Goal: Task Accomplishment & Management: Manage account settings

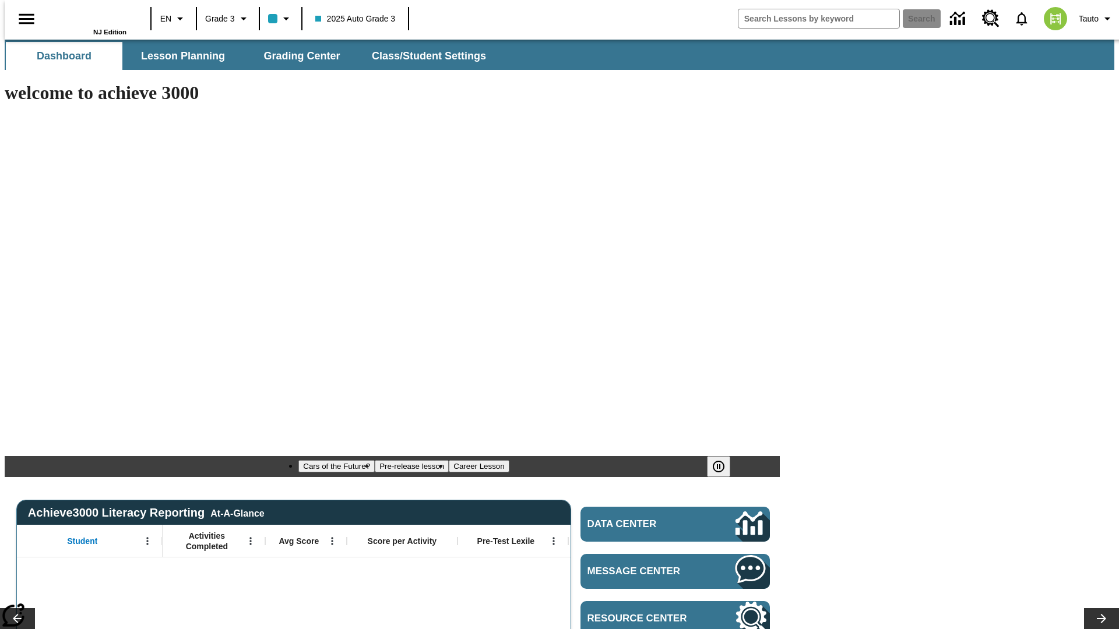
type input "-1"
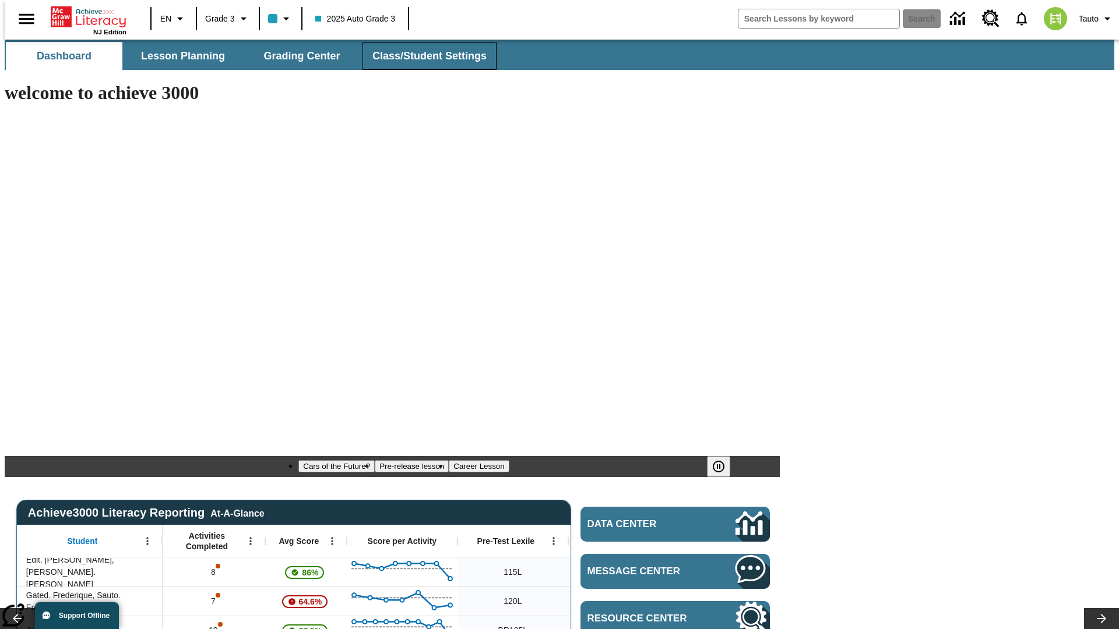
click at [423, 56] on span "Class/Student Settings" at bounding box center [429, 56] width 114 height 13
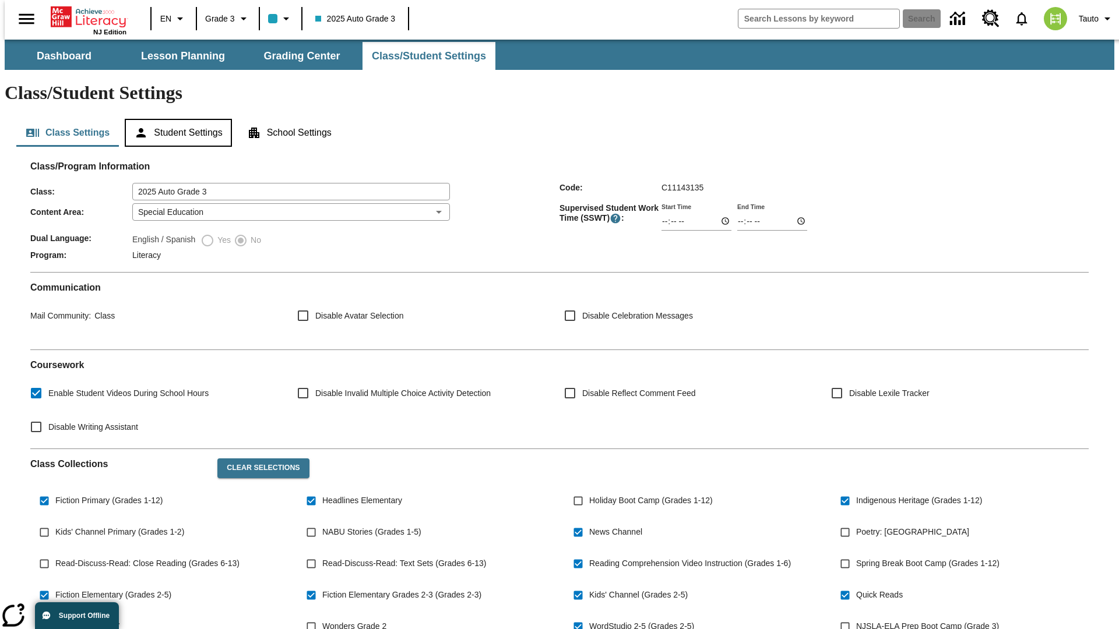
click at [175, 119] on button "Student Settings" at bounding box center [178, 133] width 107 height 28
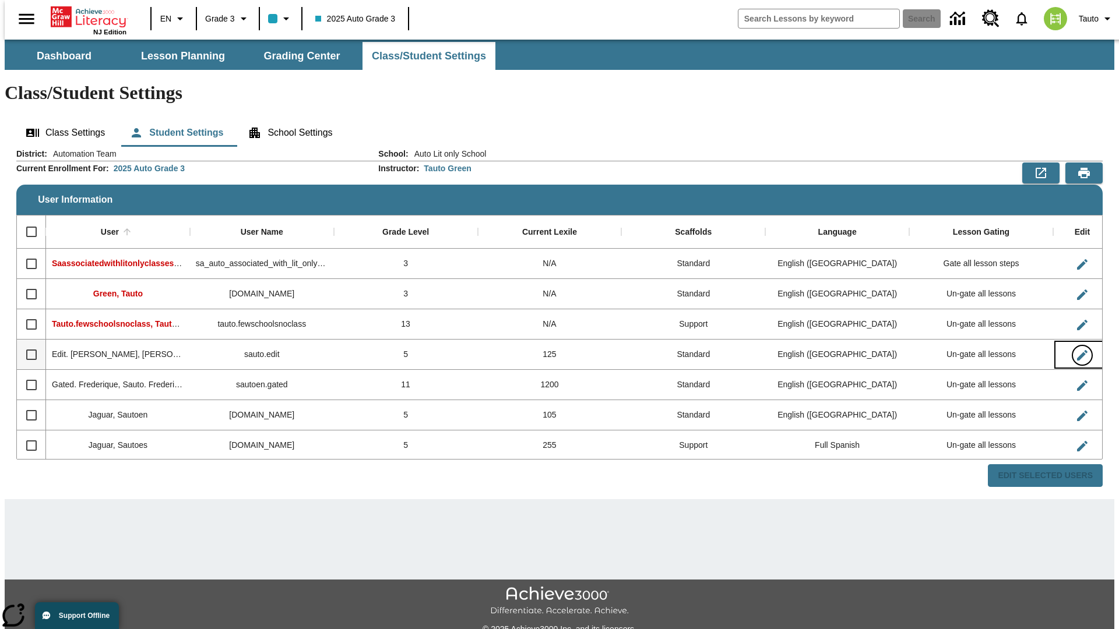
click at [1077, 350] on icon "Edit User" at bounding box center [1082, 355] width 10 height 10
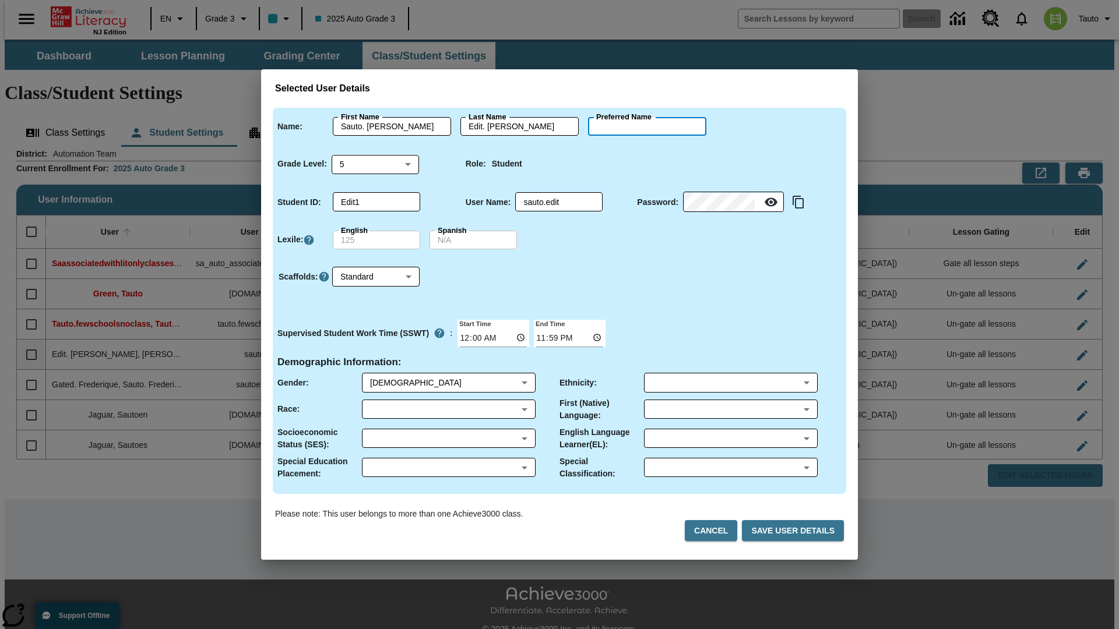
type input "Beaulah"
click at [716, 531] on button "Cancel" at bounding box center [711, 531] width 52 height 22
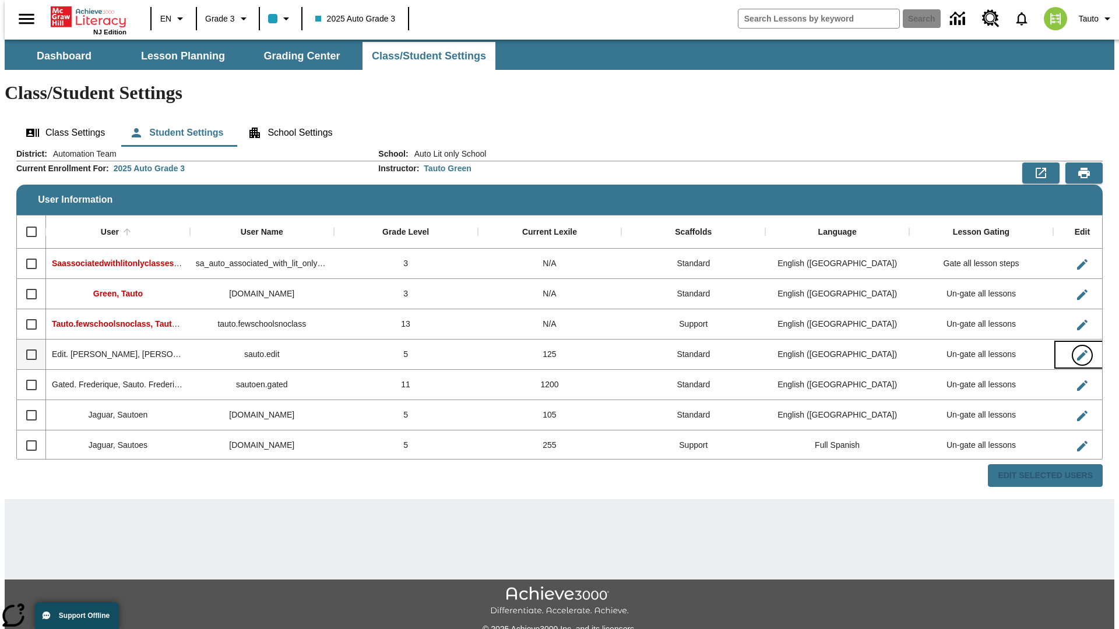
click at [1077, 350] on icon "Edit User" at bounding box center [1082, 355] width 10 height 10
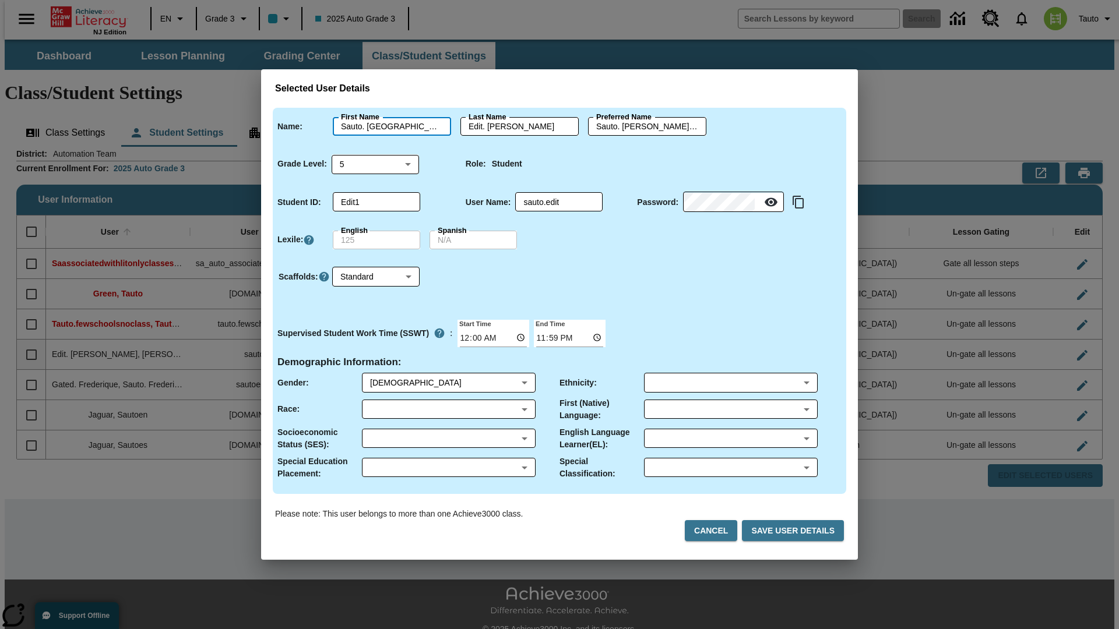
type input "Sauto. Beaulah"
type input "Edit. Beaulah"
type input "Sauto. Beaulah.Edit. Beaulah"
click at [375, 164] on body "Skip to main content NJ Edition EN Grade 3 2025 Auto Grade 3 Search 0 Tauto Das…" at bounding box center [560, 347] width 1110 height 615
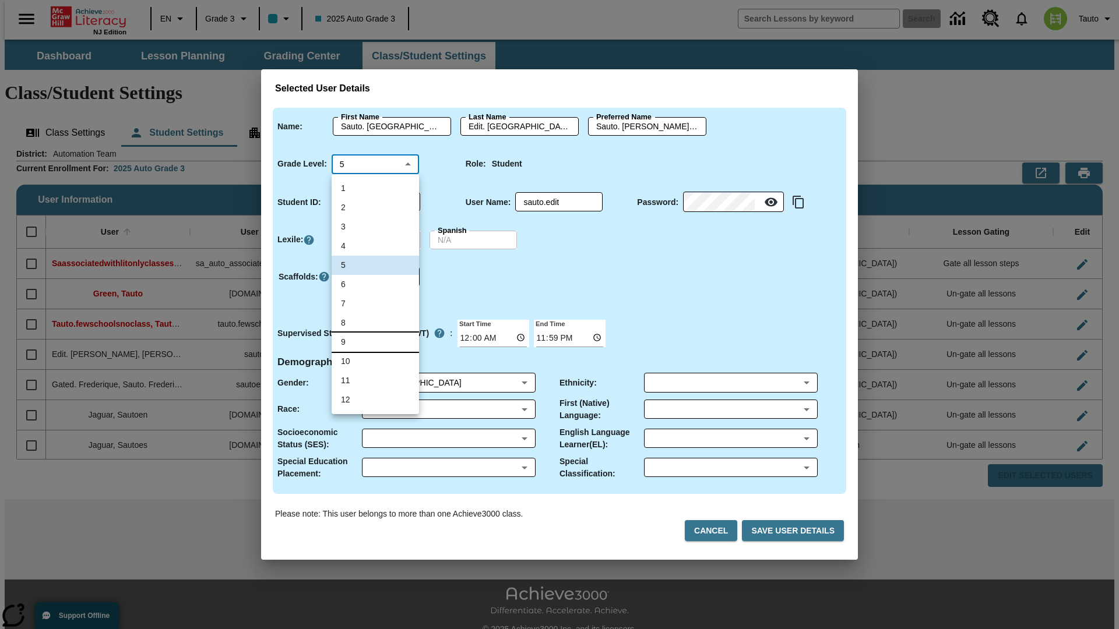
click at [375, 342] on li "9" at bounding box center [375, 342] width 87 height 19
type input "9"
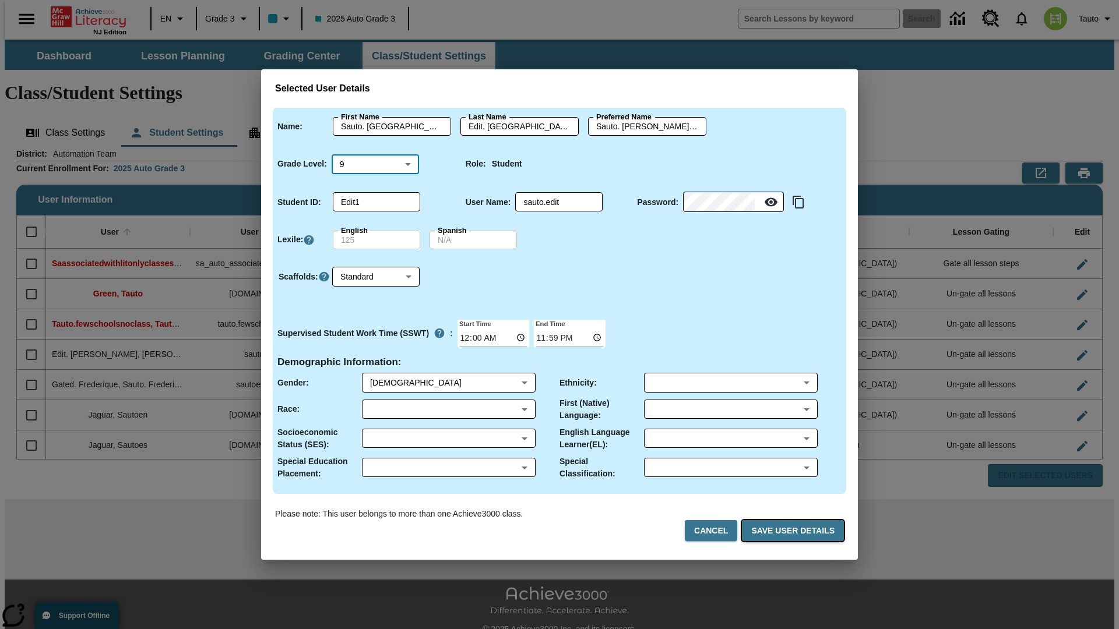
click at [795, 531] on button "Save User Details" at bounding box center [793, 531] width 102 height 22
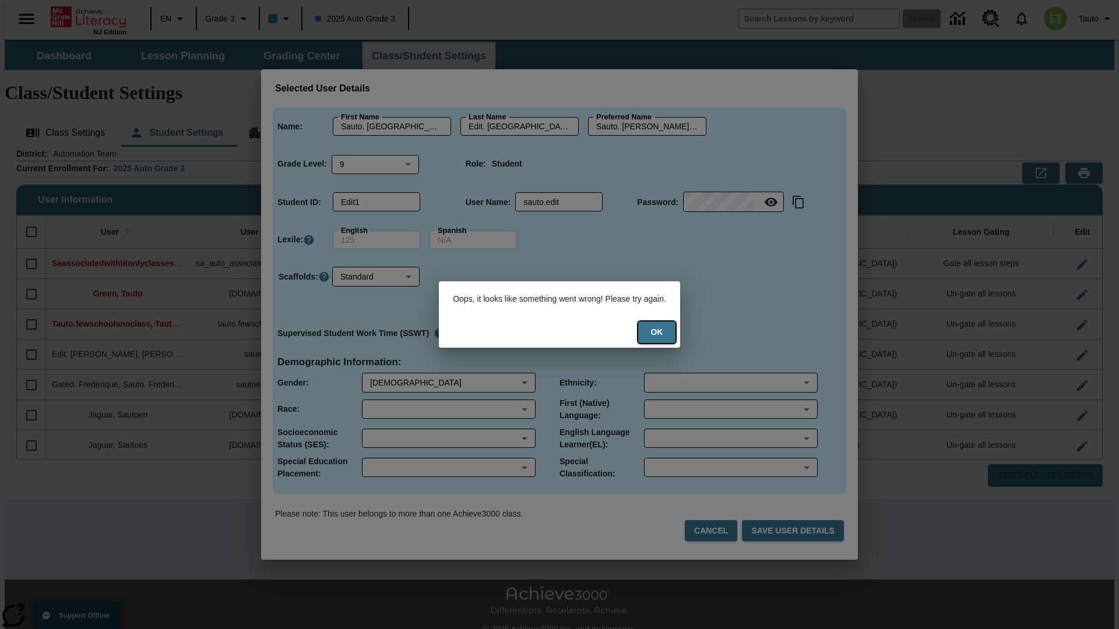
click at [664, 332] on button "Ok" at bounding box center [656, 333] width 37 height 22
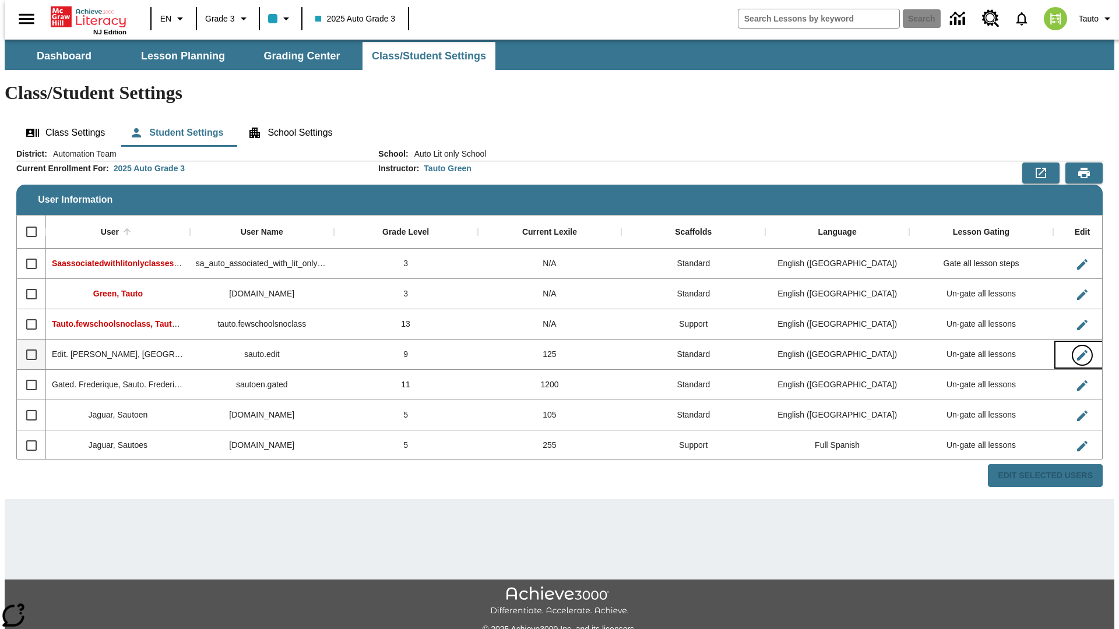
click at [1077, 350] on icon "Edit User" at bounding box center [1082, 355] width 10 height 10
